Goal: Navigation & Orientation: Find specific page/section

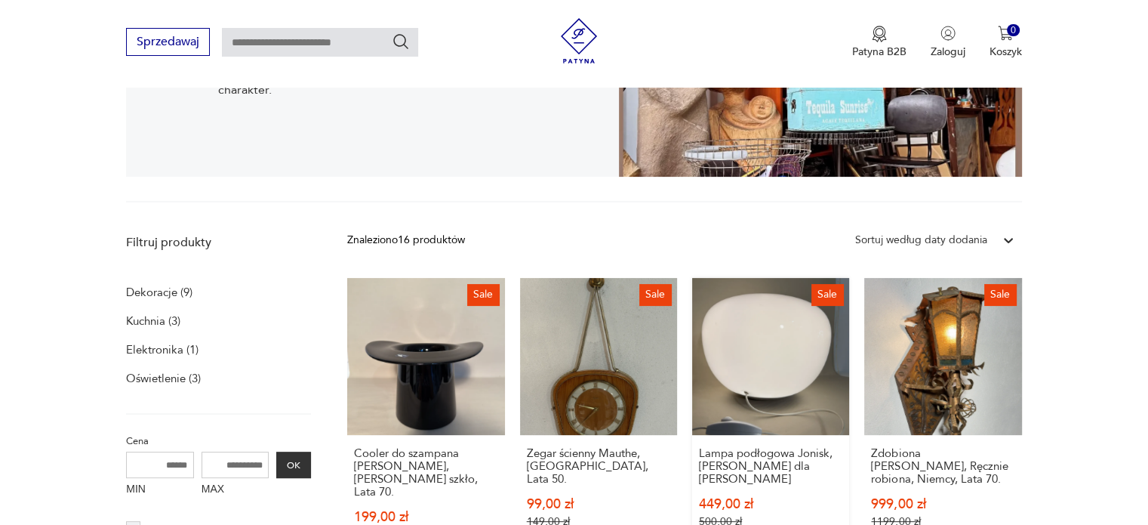
click at [760, 338] on link "Sale Lampa podłogowa Jonisk, [PERSON_NAME] dla Ikea 449,00 zł 500,00 zł" at bounding box center [770, 424] width 157 height 292
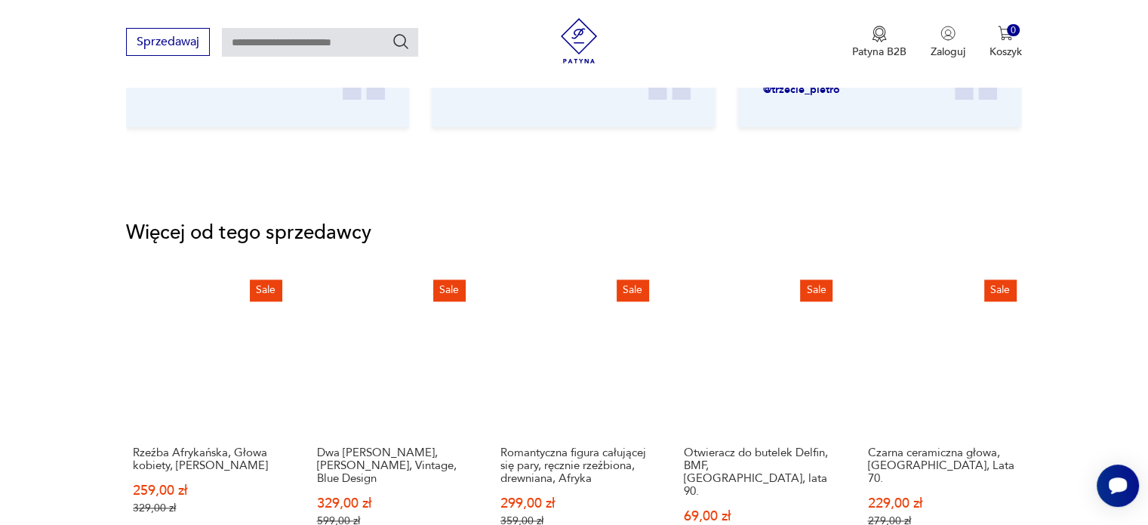
scroll to position [2000, 0]
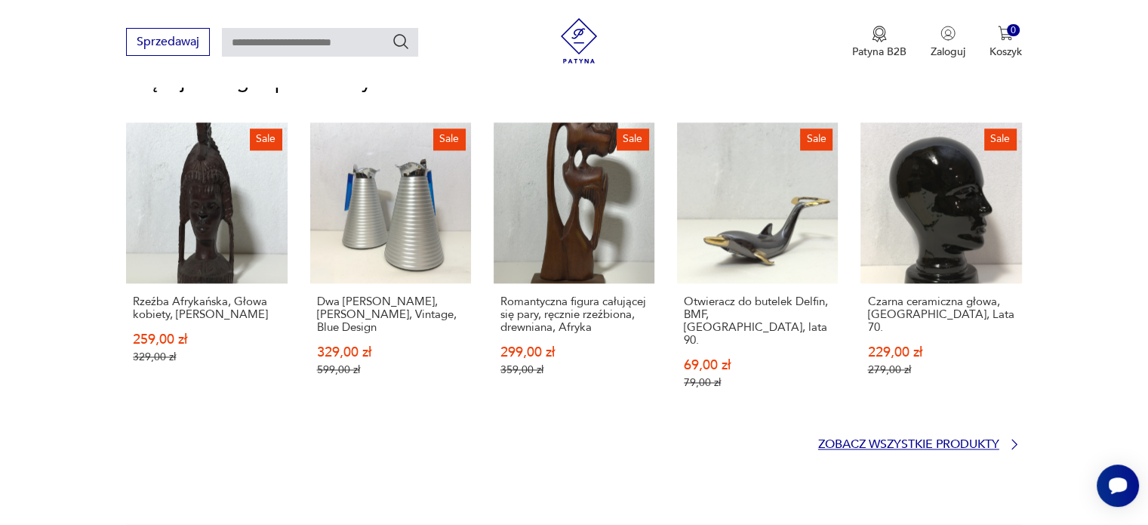
click at [913, 439] on p "Zobacz wszystkie produkty" at bounding box center [908, 444] width 181 height 10
